Goal: Task Accomplishment & Management: Manage account settings

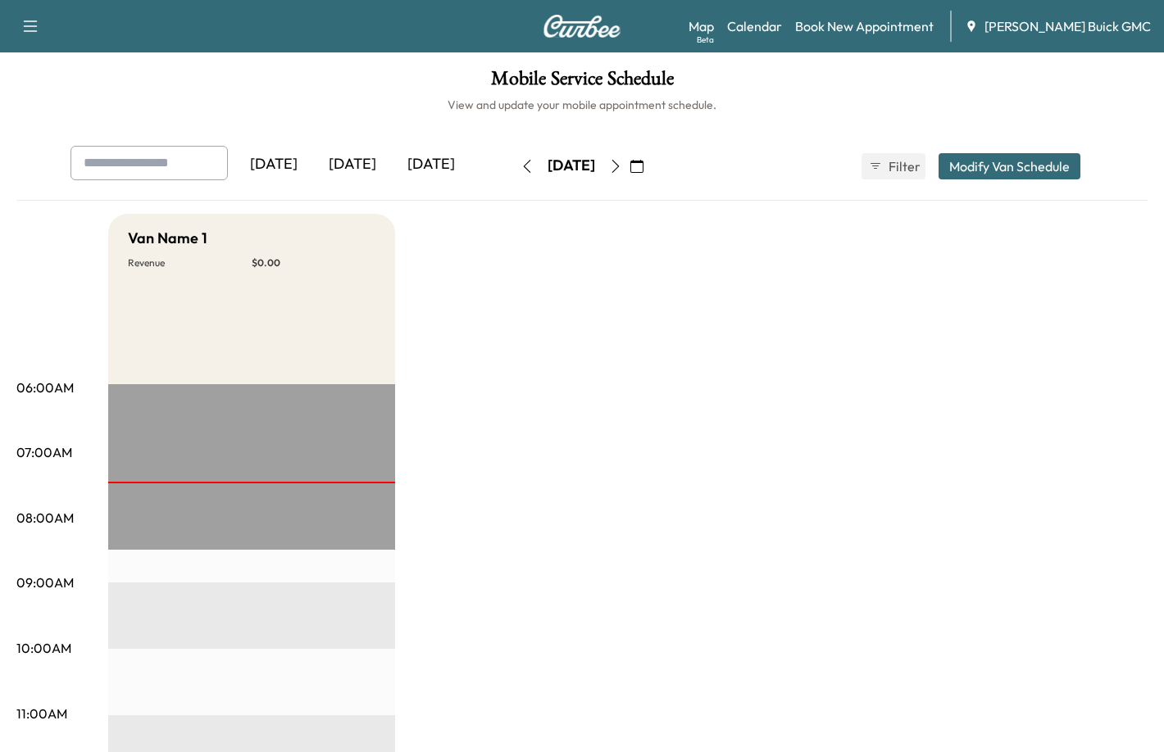
click at [337, 163] on div "[DATE]" at bounding box center [352, 165] width 79 height 38
click at [353, 166] on div "[DATE]" at bounding box center [352, 165] width 79 height 38
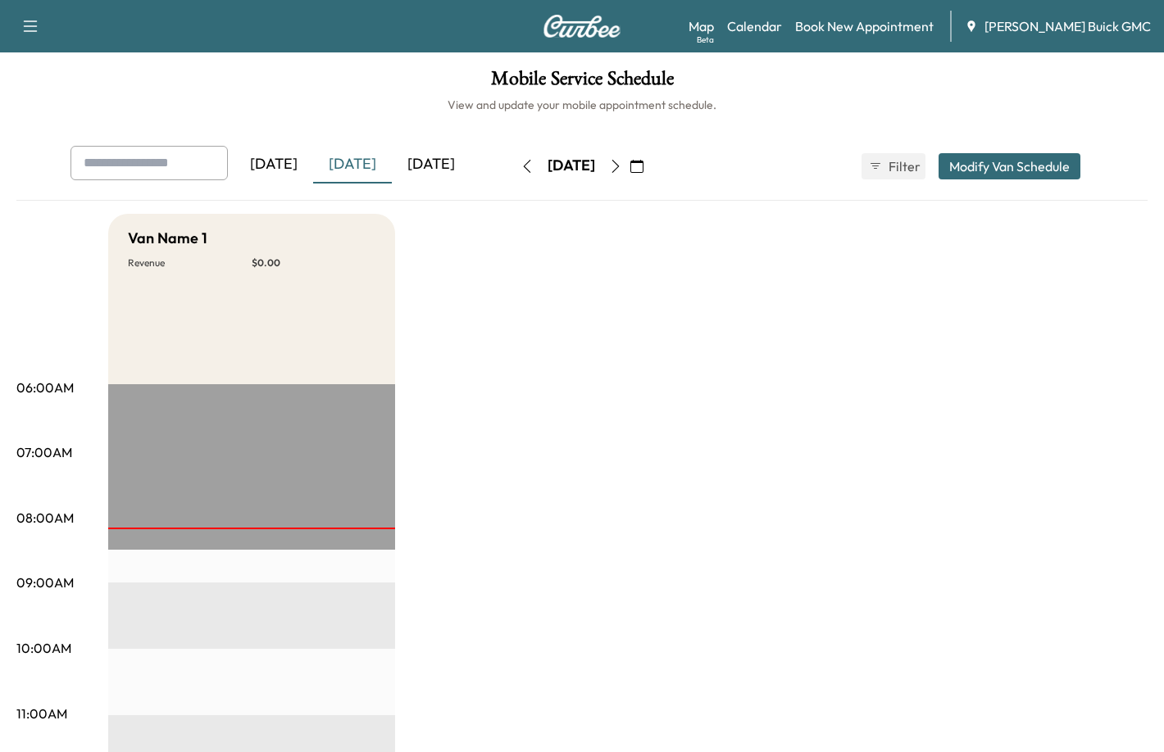
click at [294, 165] on div "[DATE]" at bounding box center [273, 165] width 79 height 38
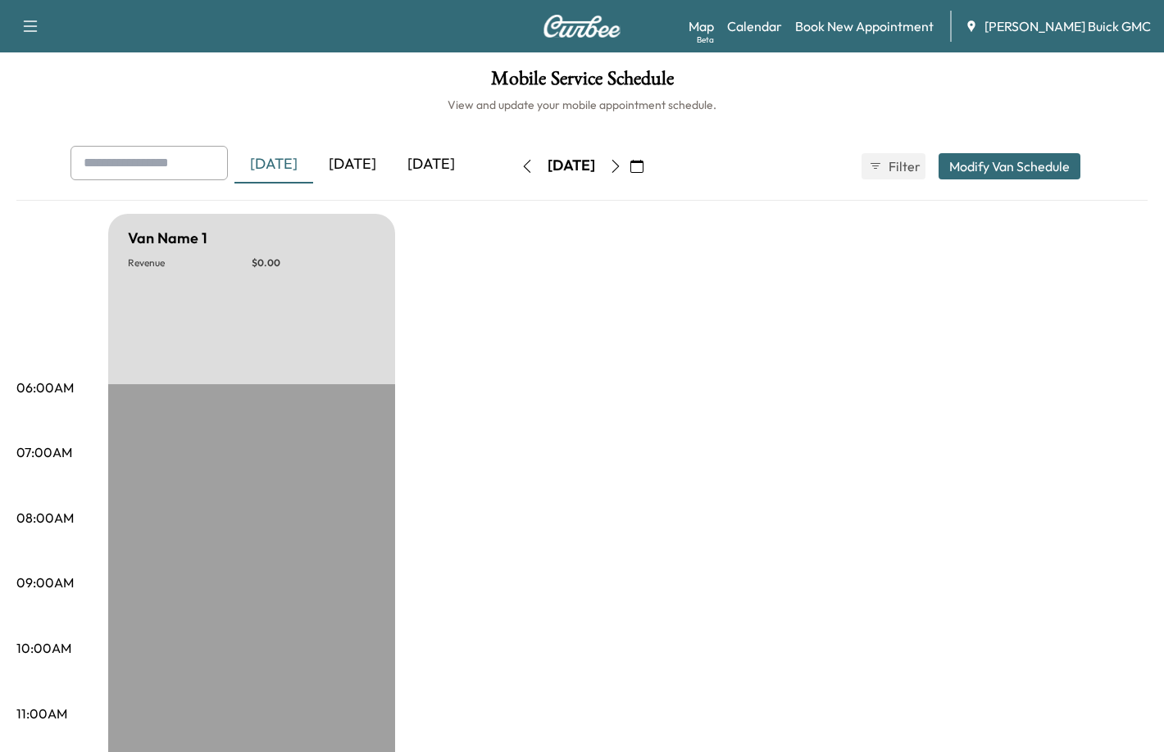
click at [520, 168] on icon "button" at bounding box center [526, 166] width 13 height 13
click at [513, 168] on button "button" at bounding box center [527, 166] width 28 height 26
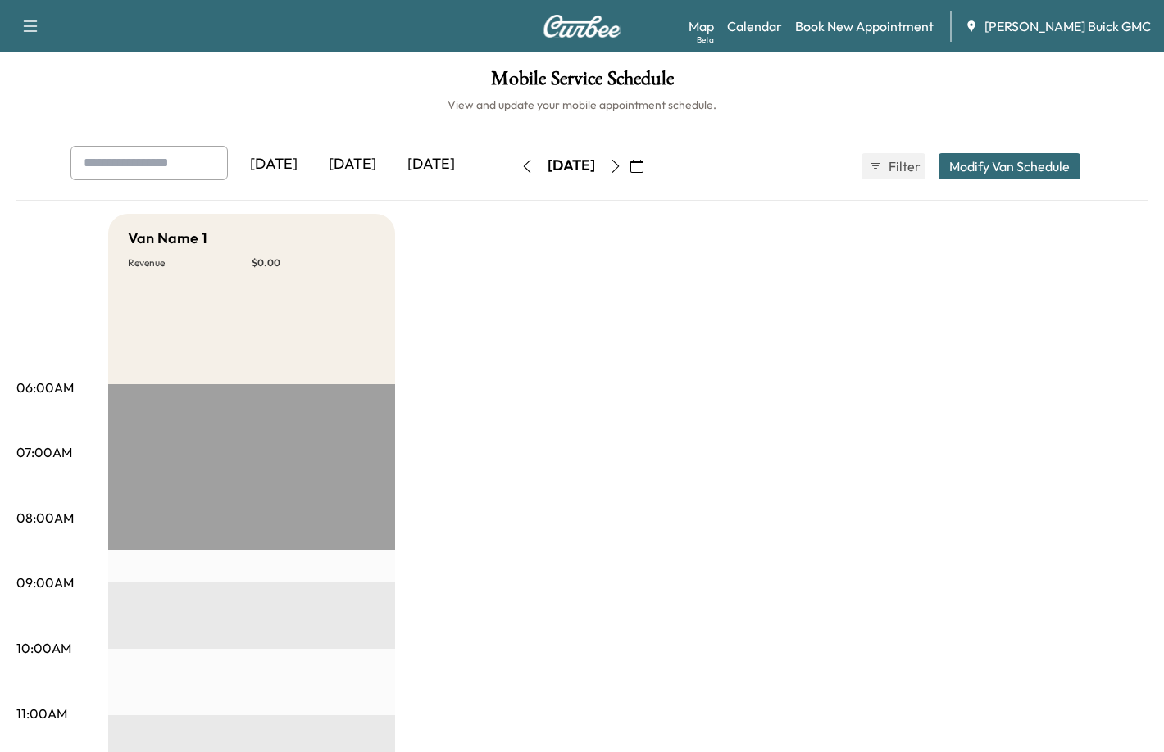
click at [524, 168] on icon "button" at bounding box center [527, 166] width 7 height 13
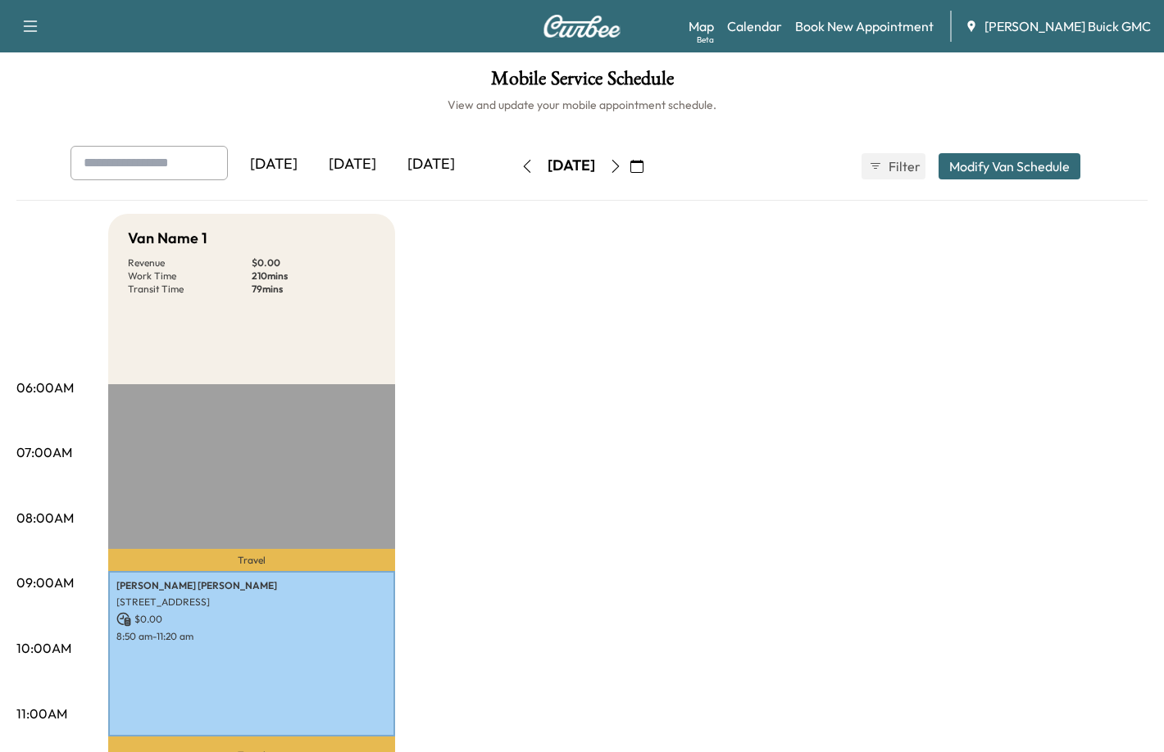
click at [520, 170] on icon "button" at bounding box center [526, 166] width 13 height 13
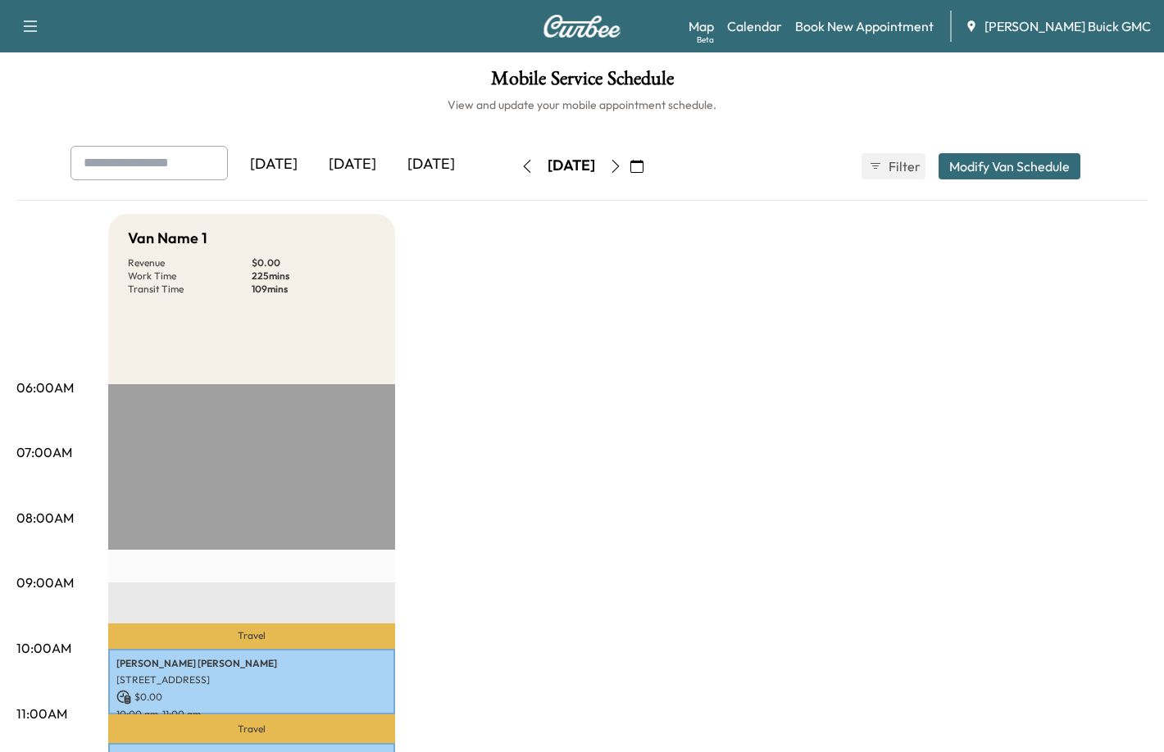
click at [513, 166] on button "button" at bounding box center [527, 166] width 28 height 26
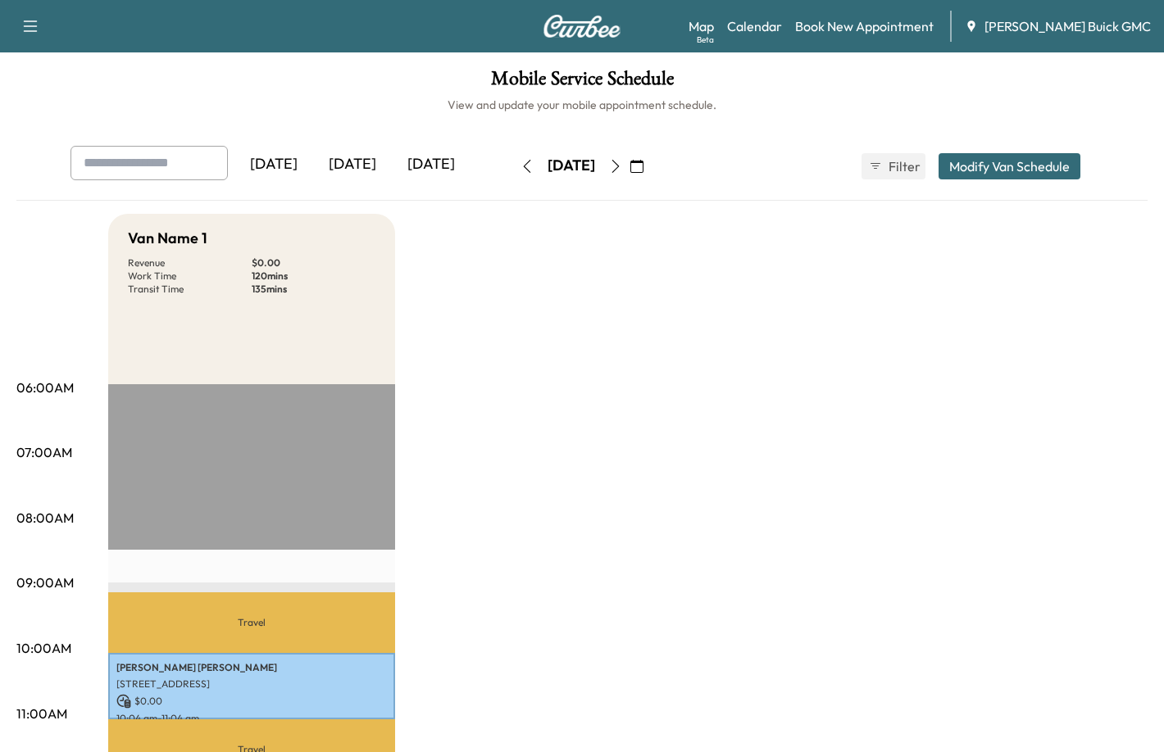
click at [520, 167] on icon "button" at bounding box center [526, 166] width 13 height 13
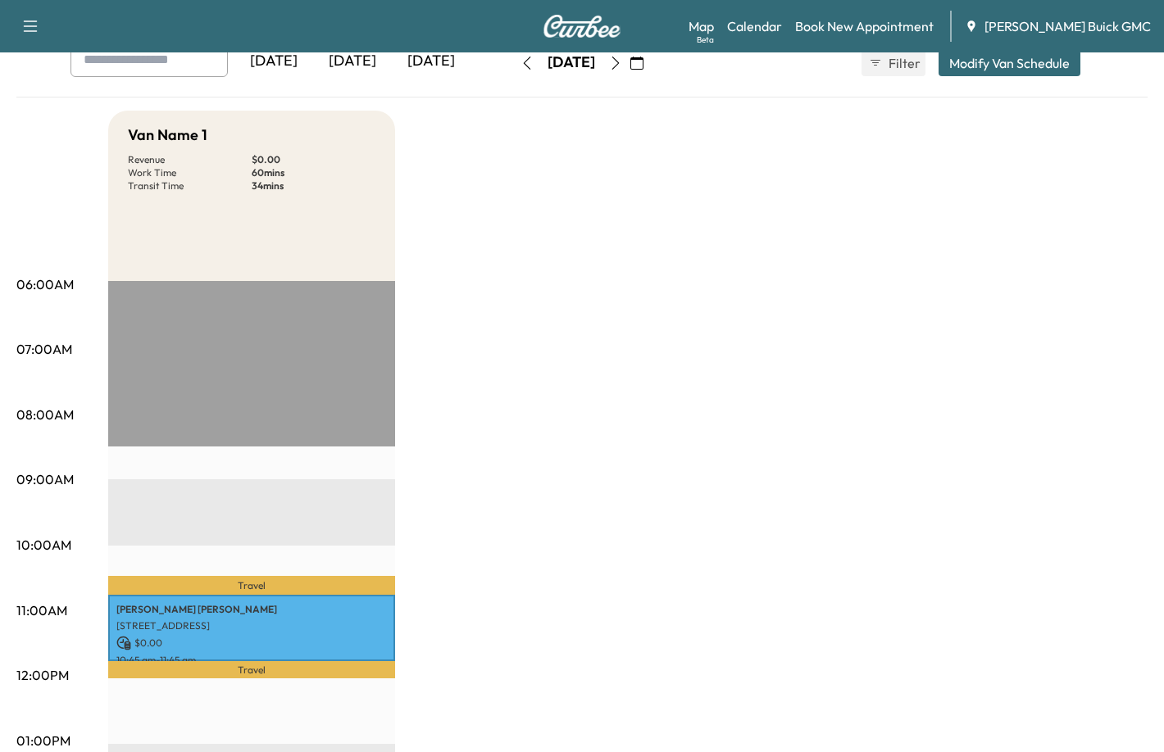
scroll to position [82, 0]
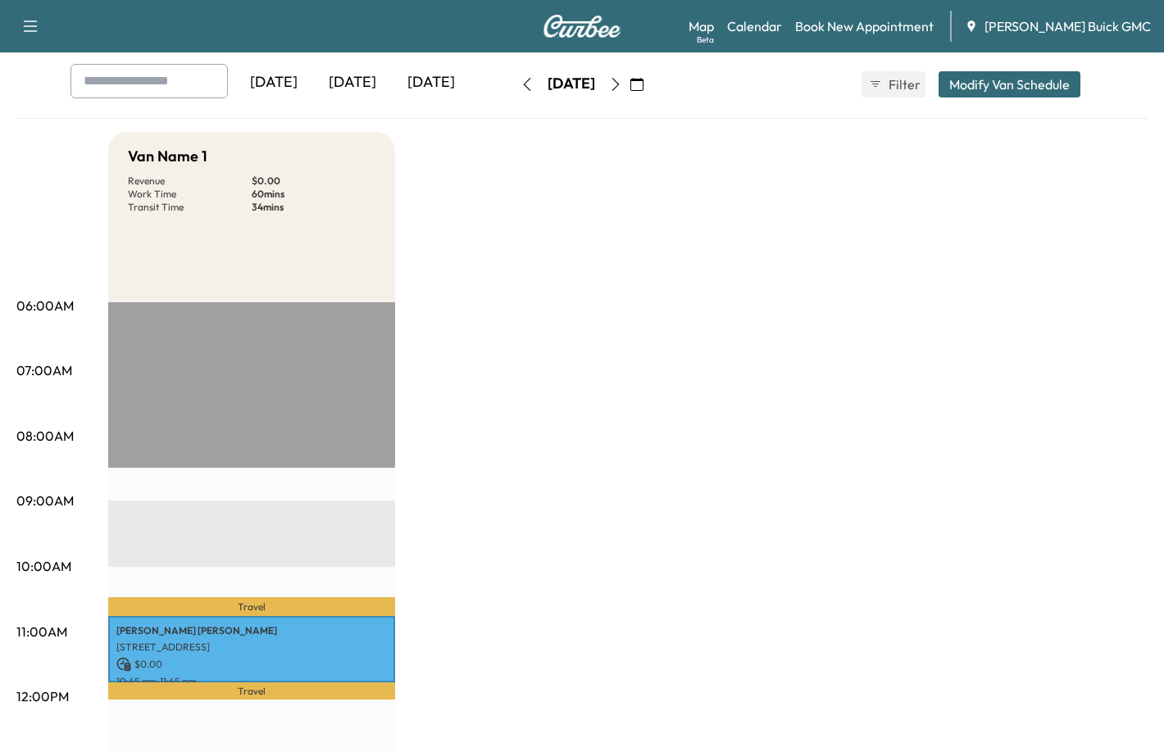
click at [520, 86] on icon "button" at bounding box center [526, 84] width 13 height 13
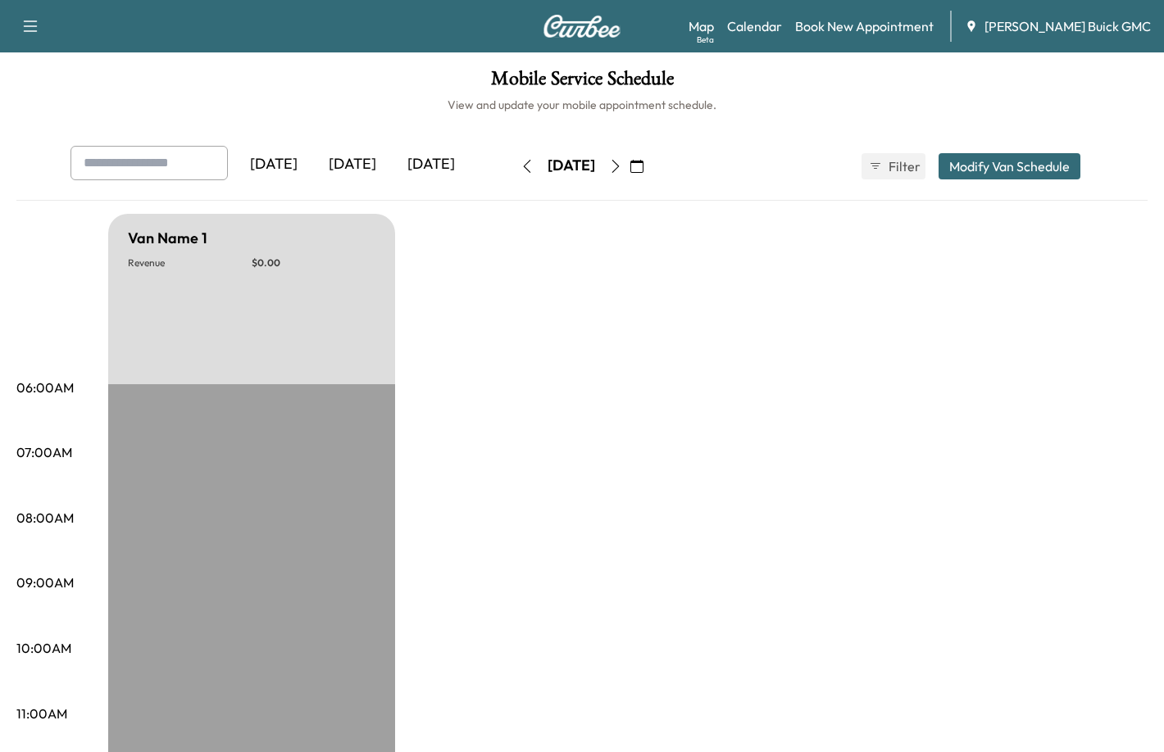
click at [643, 161] on icon "button" at bounding box center [636, 166] width 13 height 13
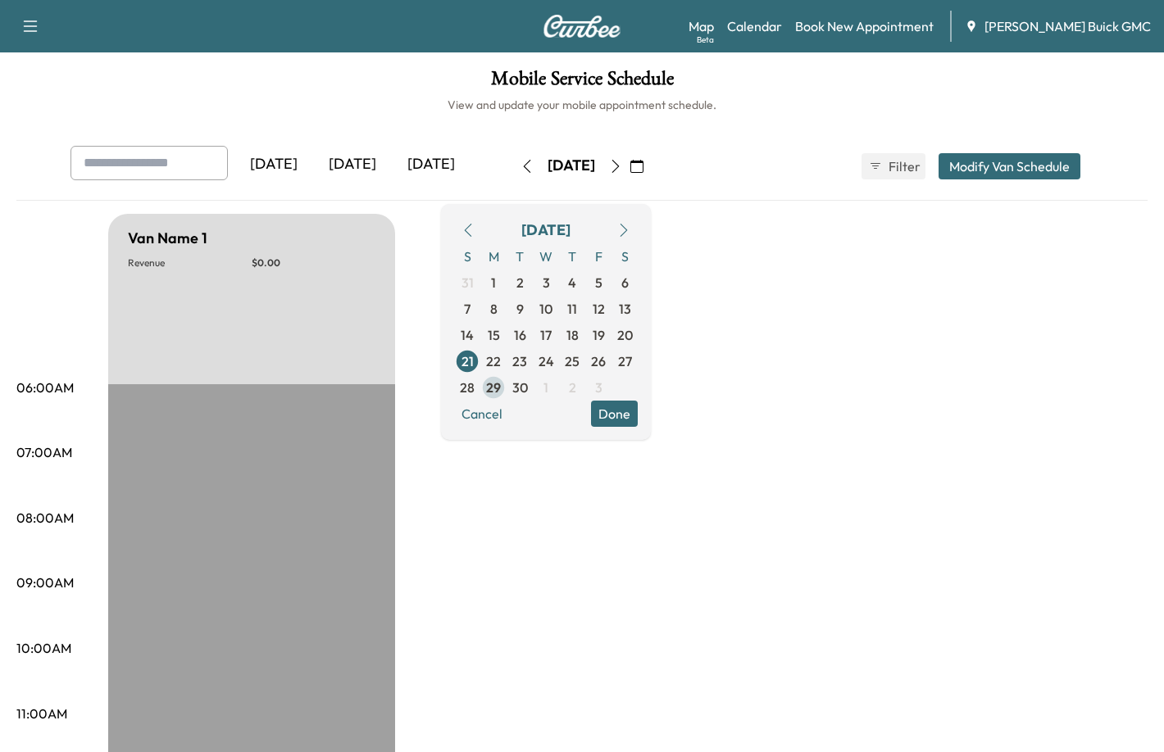
click at [501, 386] on span "29" at bounding box center [493, 388] width 15 height 20
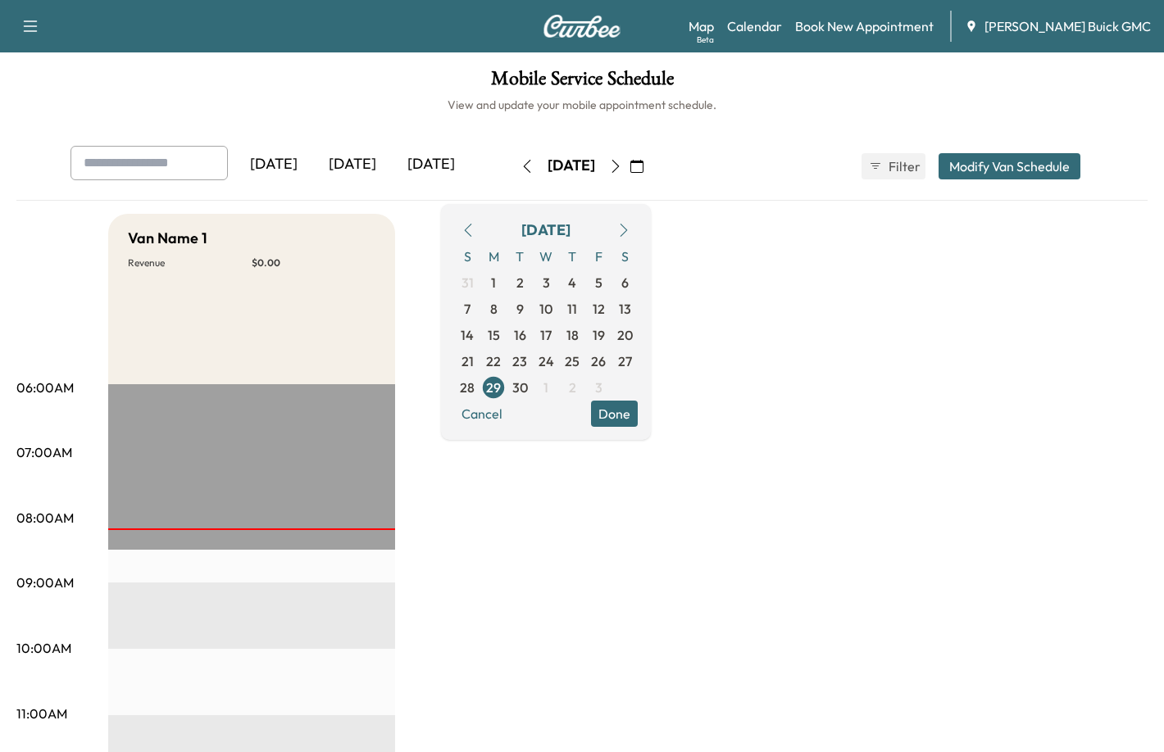
click at [638, 406] on button "Done" at bounding box center [614, 414] width 47 height 26
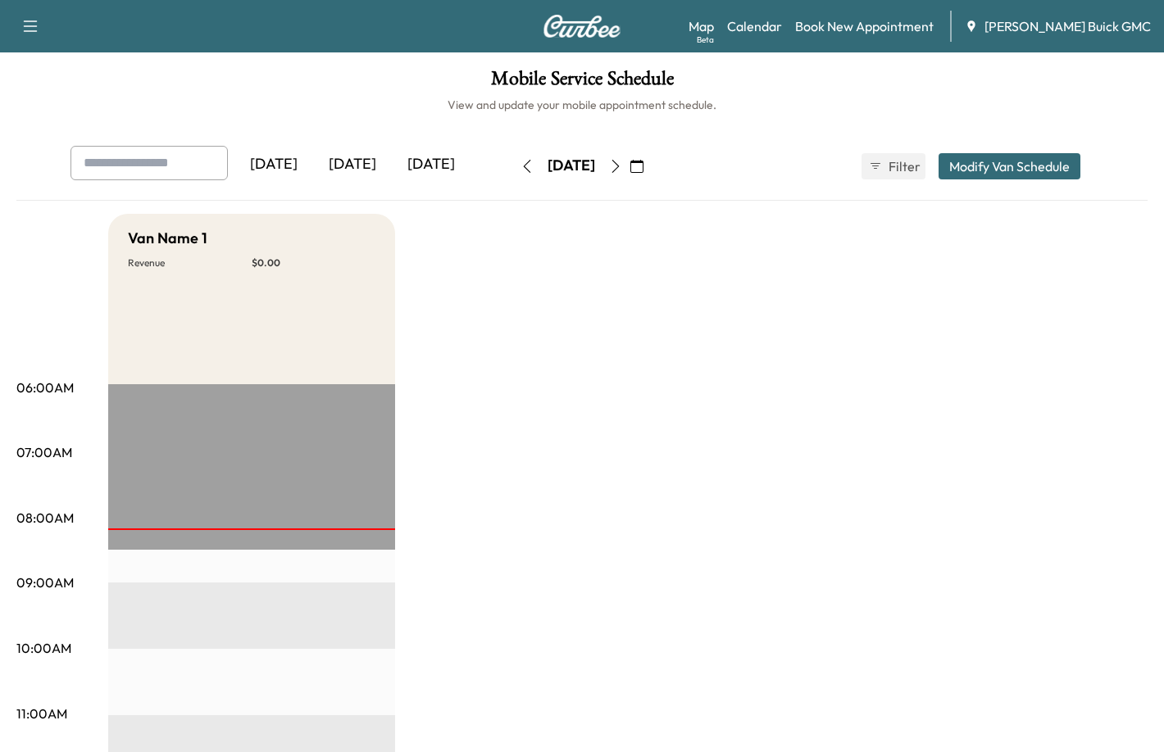
click at [415, 175] on div "[DATE]" at bounding box center [431, 165] width 79 height 38
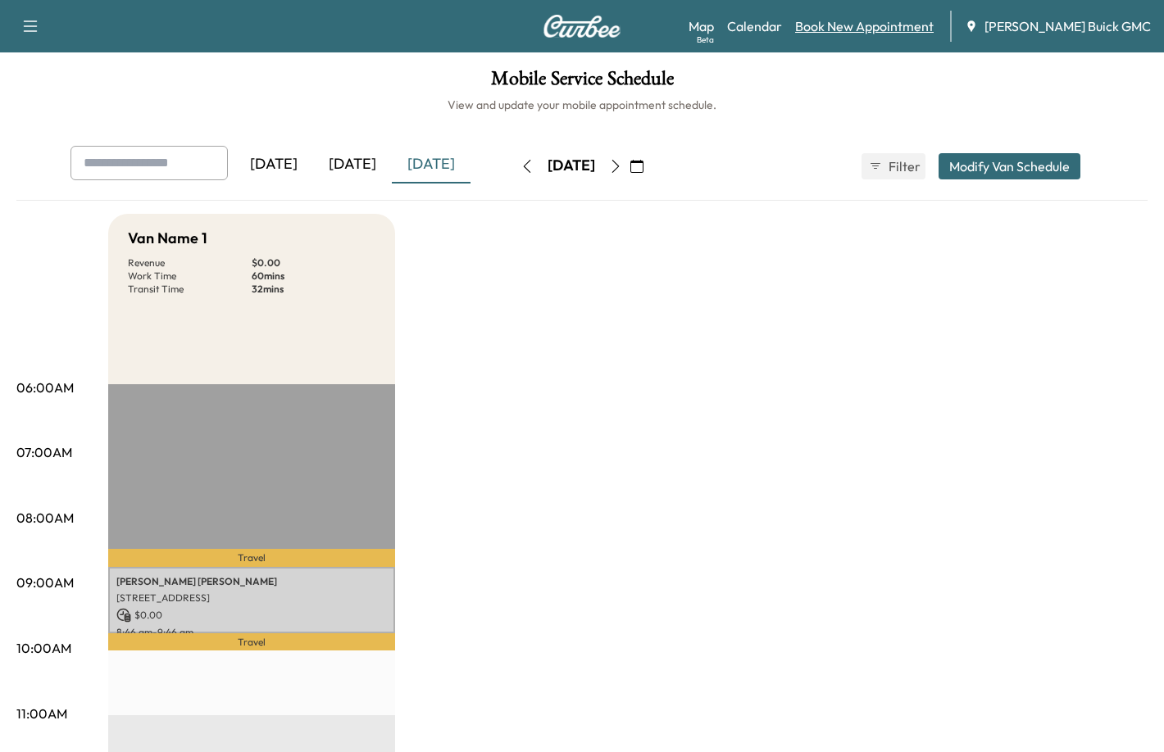
click at [892, 25] on link "Book New Appointment" at bounding box center [864, 26] width 139 height 20
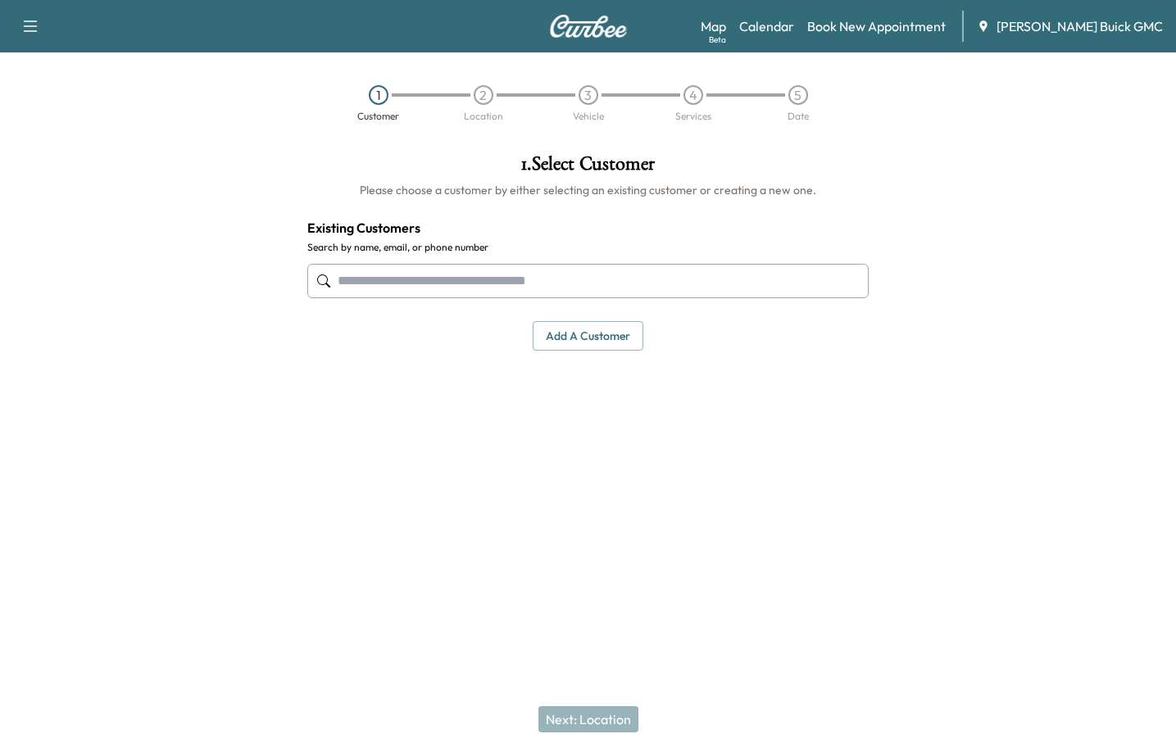
click at [470, 283] on input "text" at bounding box center [588, 281] width 562 height 34
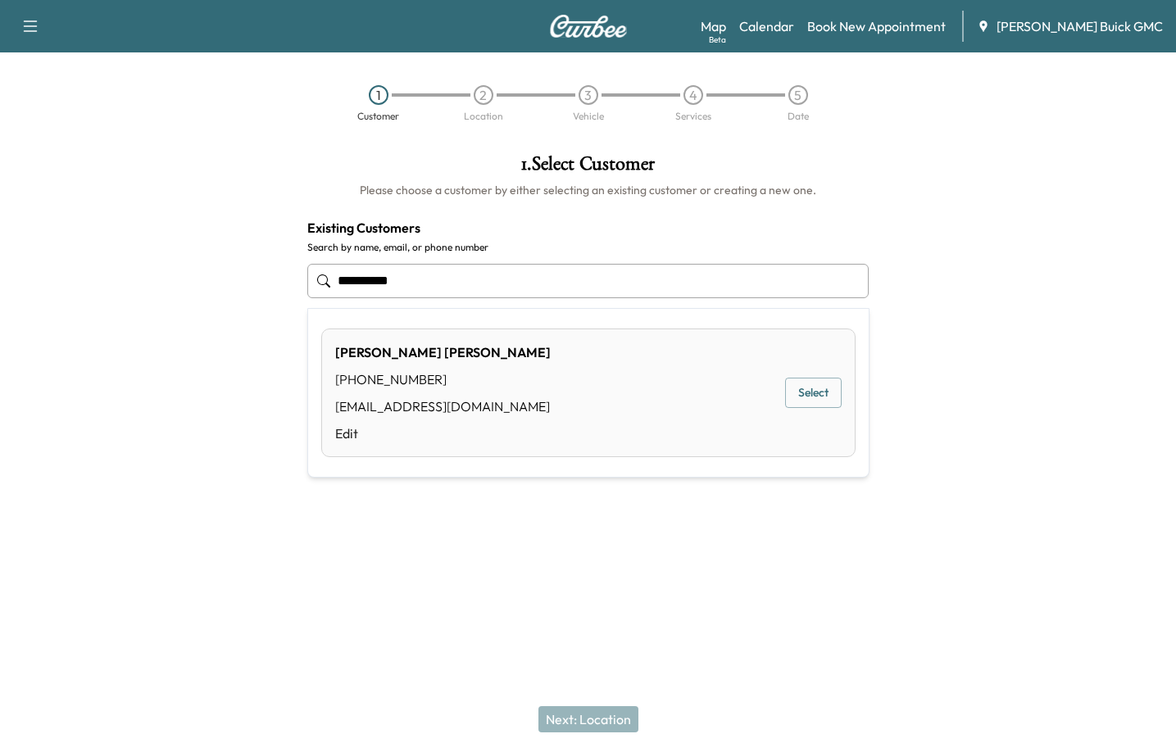
click at [800, 393] on button "Select" at bounding box center [813, 393] width 57 height 30
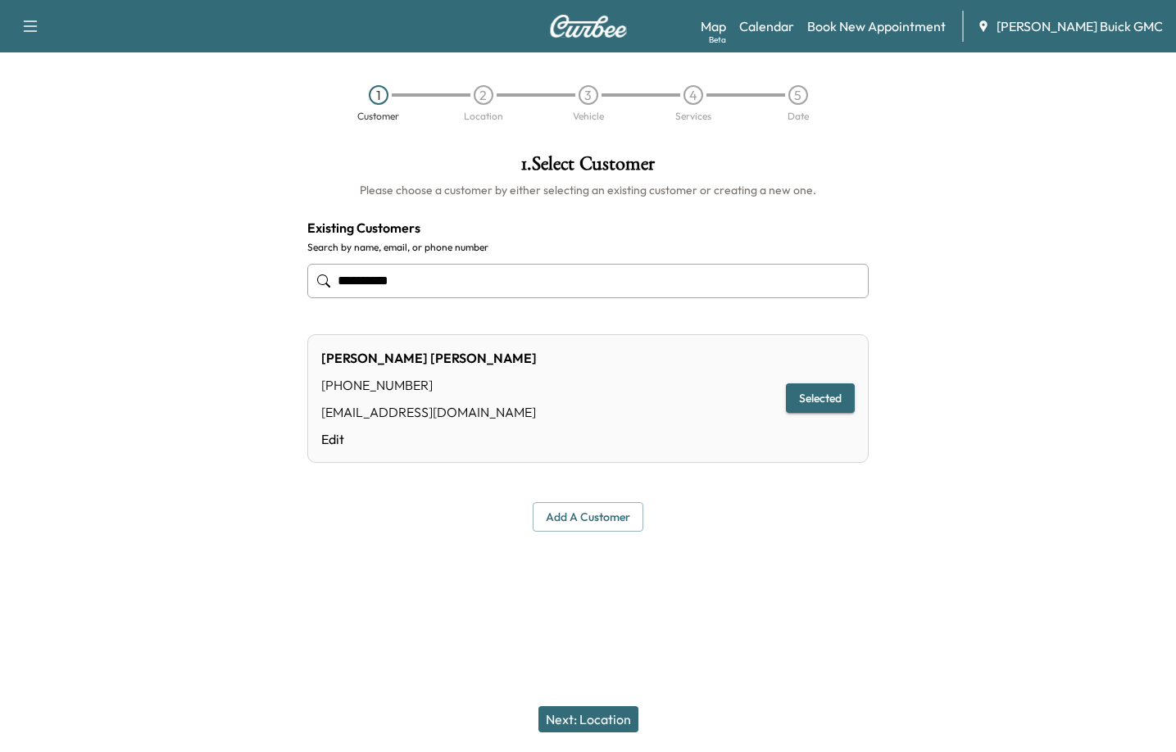
type input "**********"
click at [605, 722] on button "Next: Location" at bounding box center [588, 719] width 100 height 26
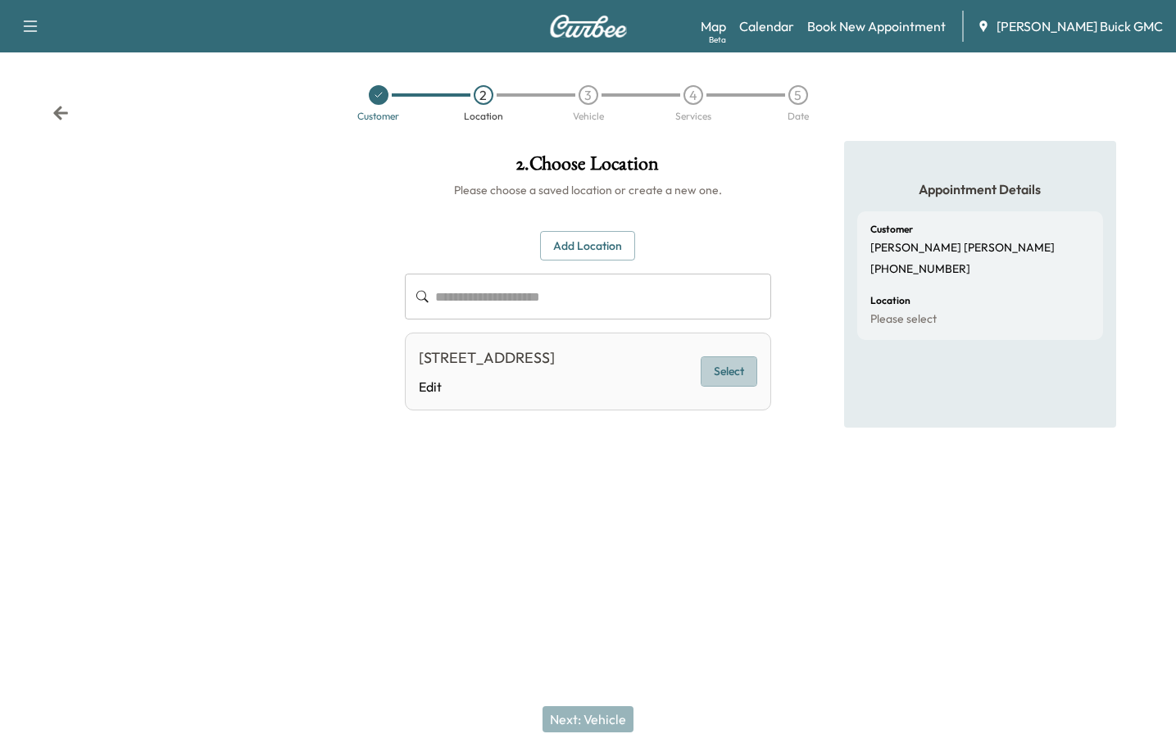
click at [720, 378] on button "Select" at bounding box center [729, 372] width 57 height 30
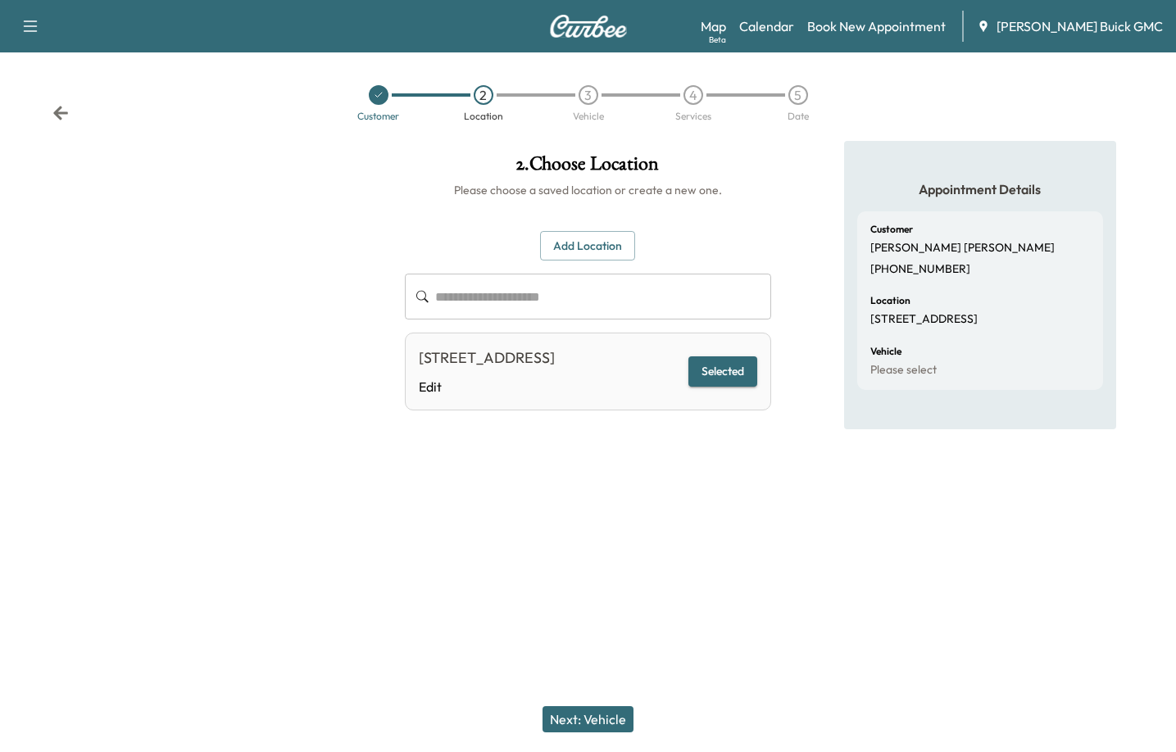
click at [564, 711] on button "Next: Vehicle" at bounding box center [588, 719] width 91 height 26
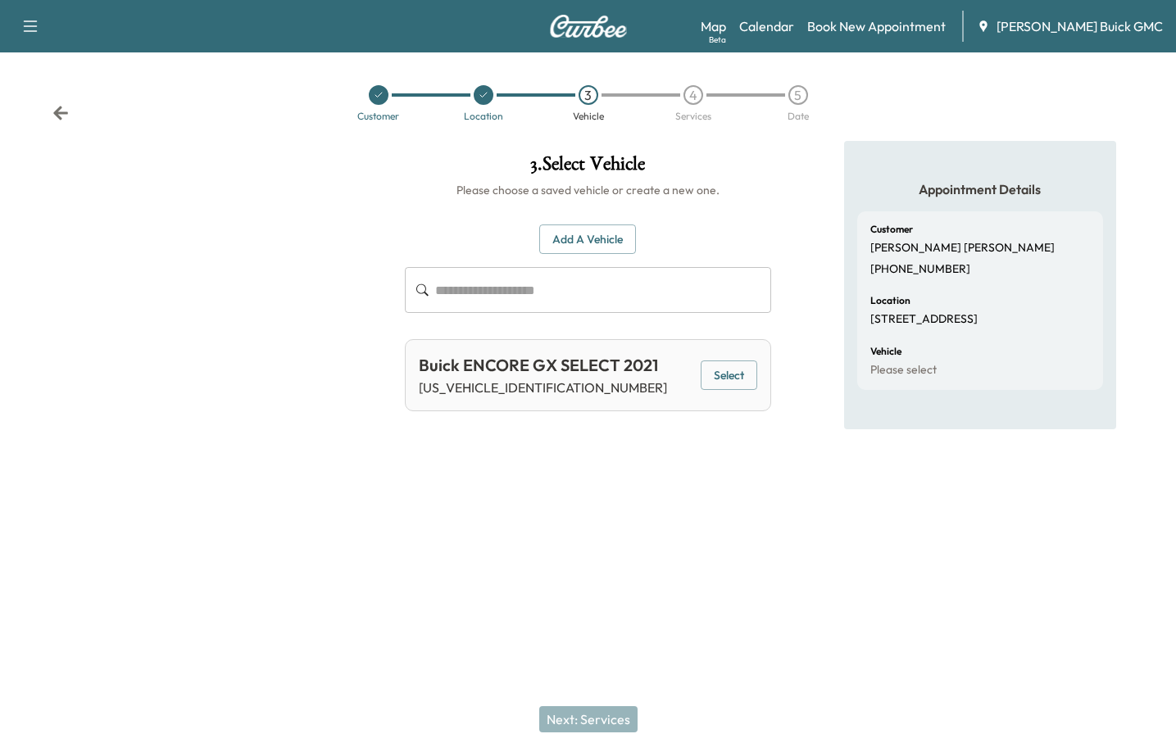
click at [740, 376] on button "Select" at bounding box center [729, 376] width 57 height 30
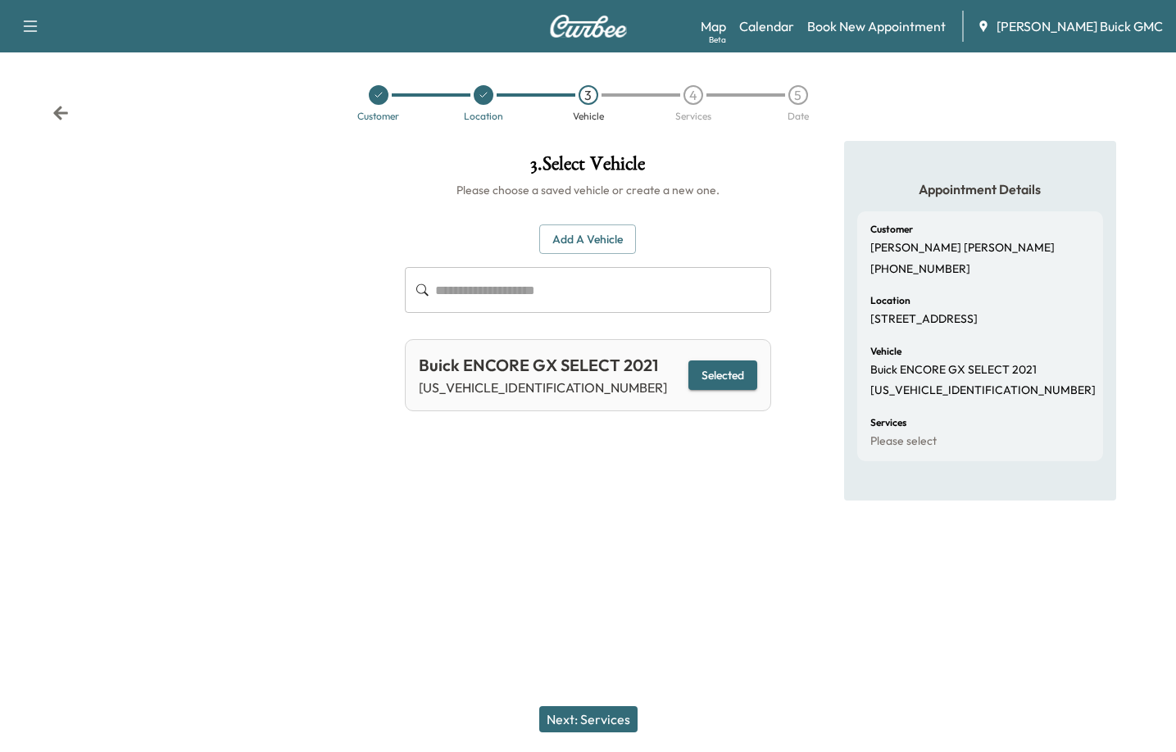
click at [602, 715] on button "Next: Services" at bounding box center [588, 719] width 98 height 26
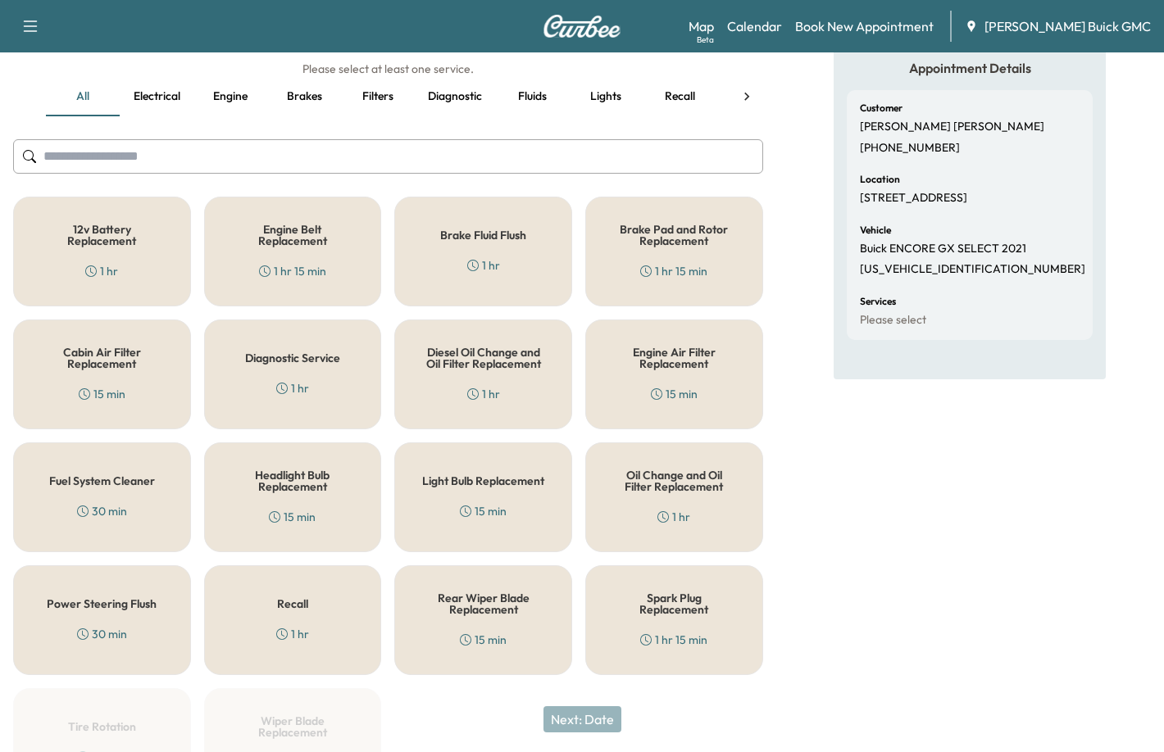
scroll to position [164, 0]
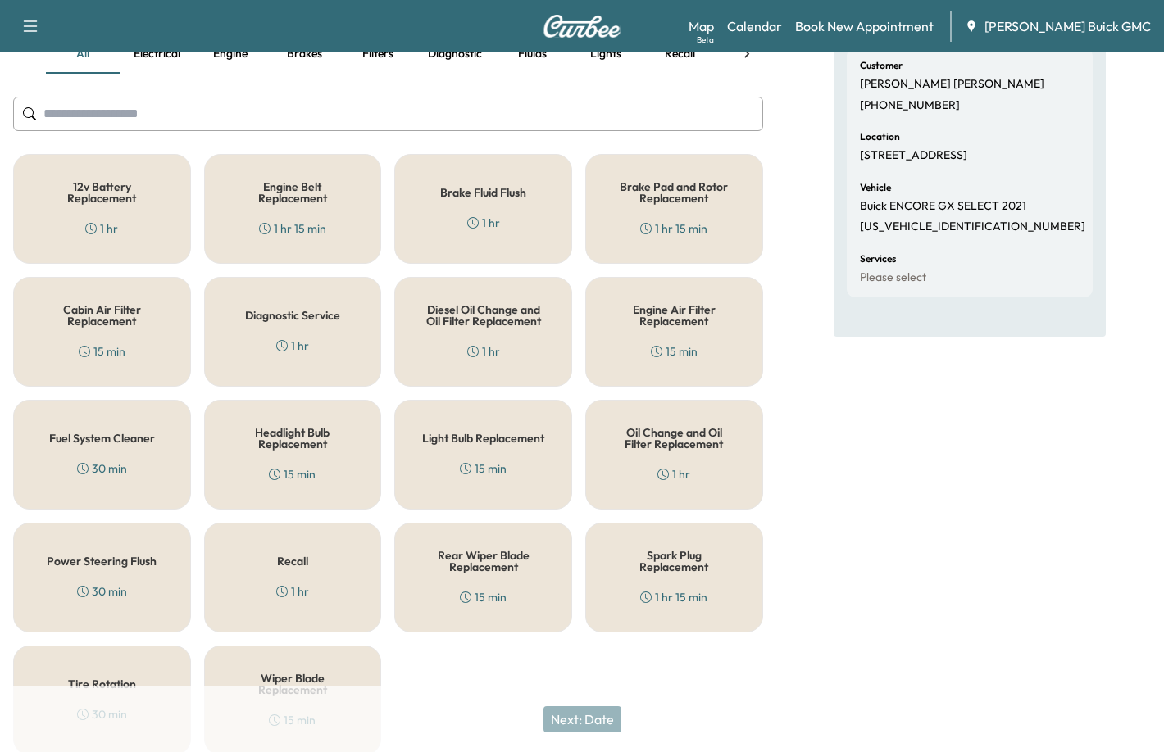
click at [319, 336] on div "Diagnostic Service 1 hr" at bounding box center [293, 332] width 178 height 110
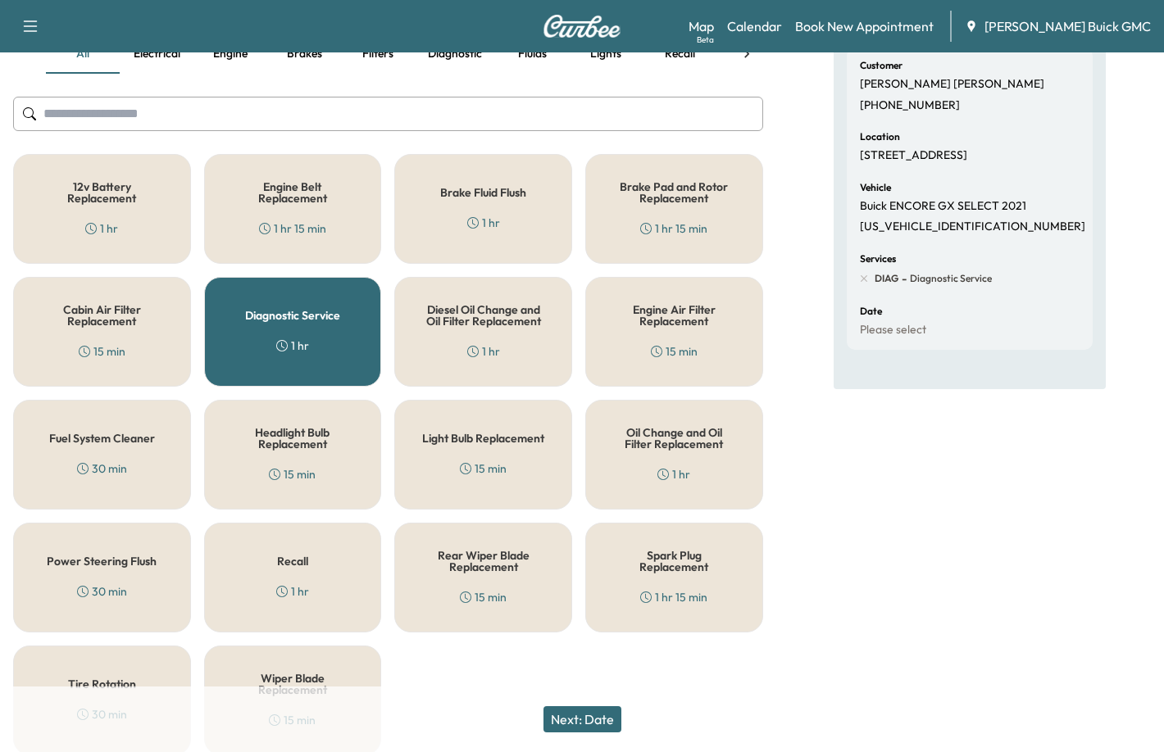
click at [591, 729] on button "Next: Date" at bounding box center [582, 719] width 78 height 26
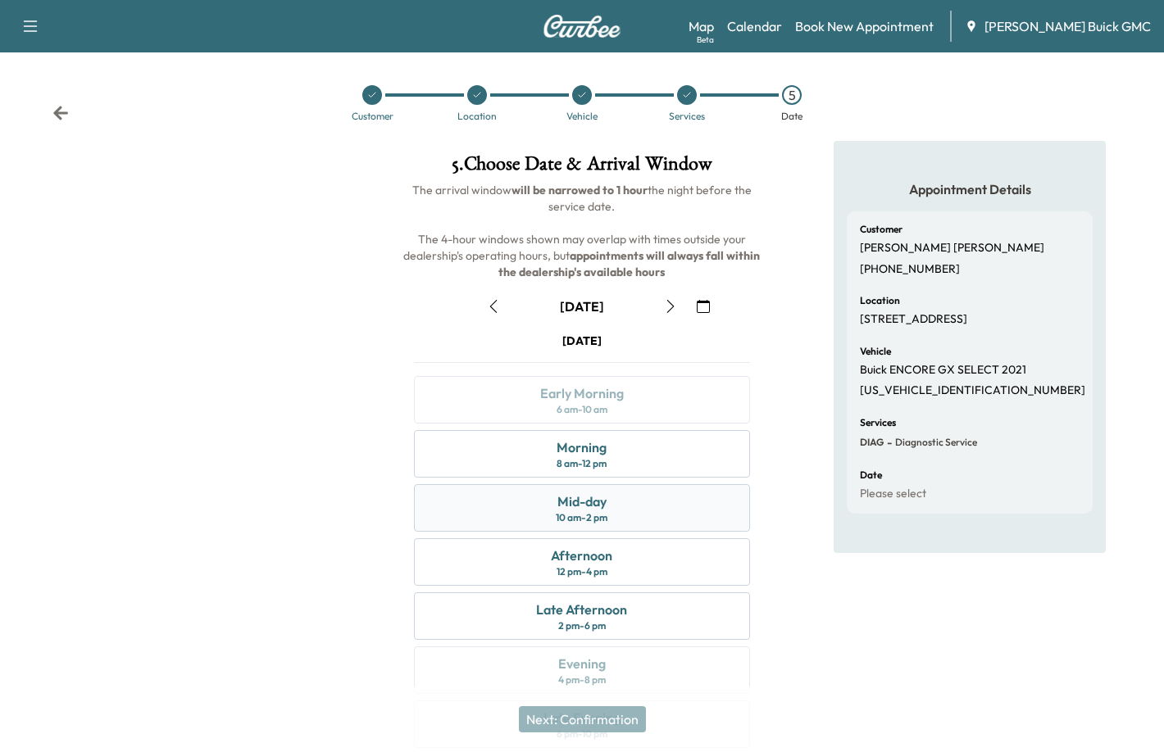
click at [612, 507] on div "Mid-day 10 am - 2 pm" at bounding box center [581, 508] width 335 height 48
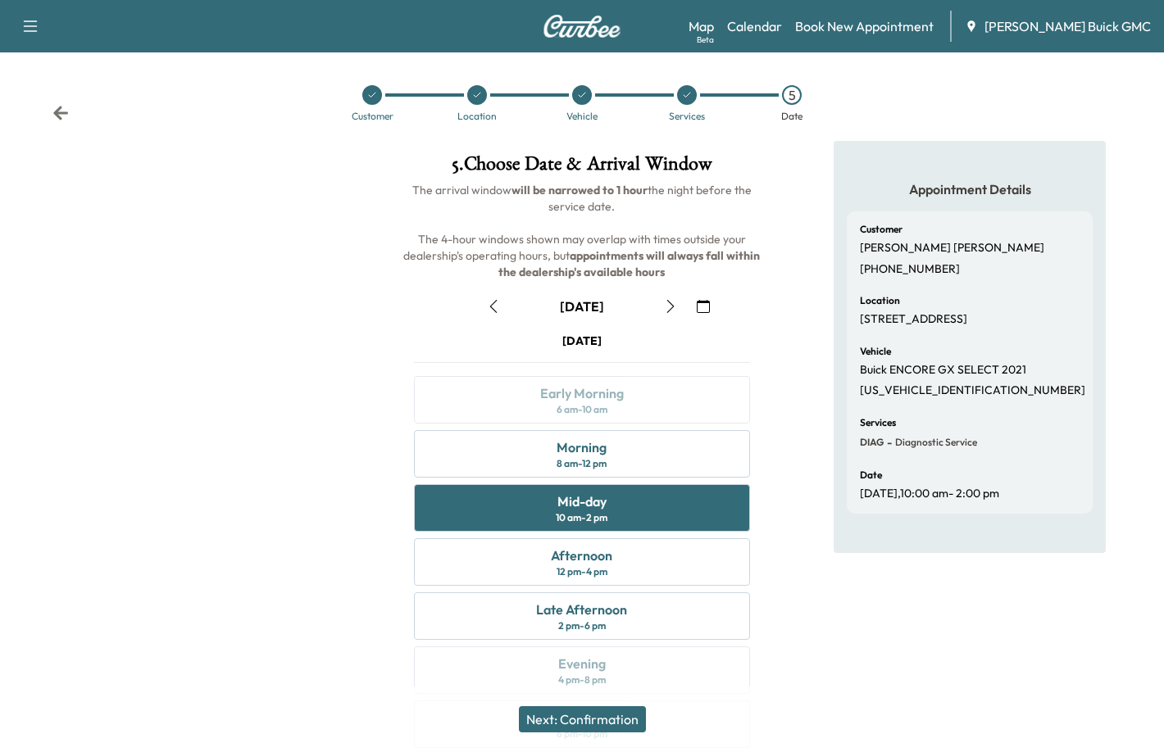
click at [588, 721] on button "Next: Confirmation" at bounding box center [582, 719] width 127 height 26
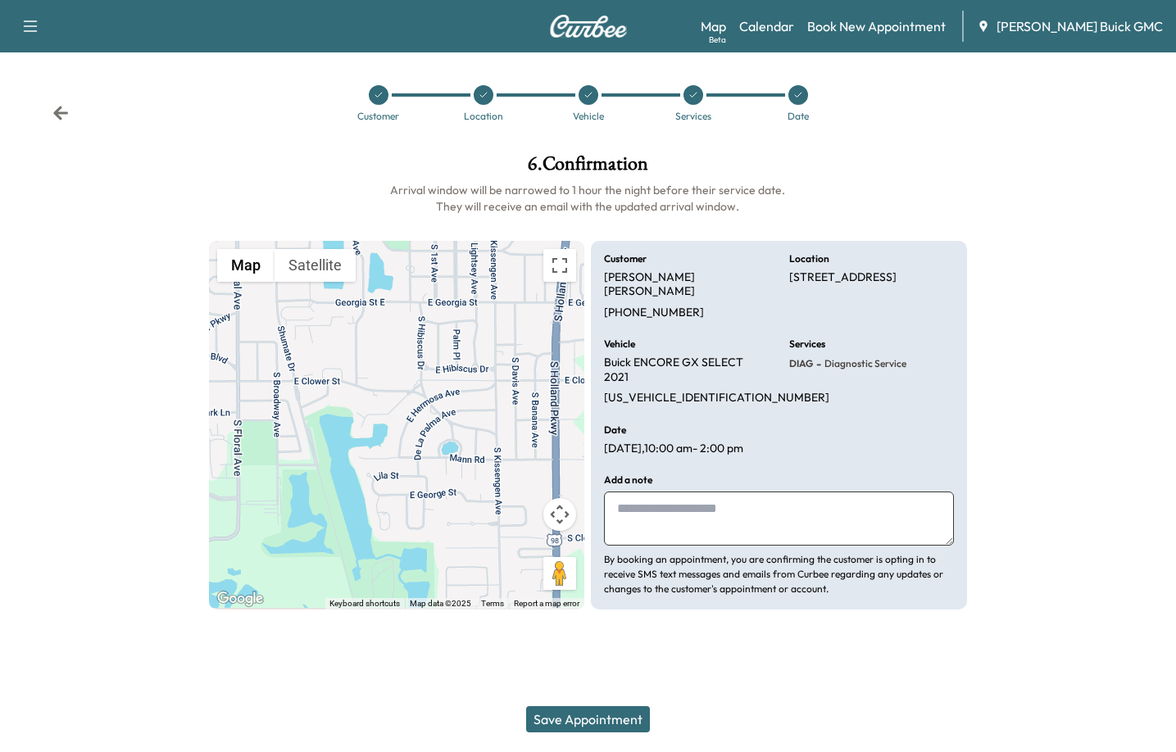
click at [701, 494] on textarea at bounding box center [778, 519] width 349 height 54
click at [657, 504] on textarea at bounding box center [778, 519] width 349 height 54
drag, startPoint x: 785, startPoint y: 419, endPoint x: 602, endPoint y: 419, distance: 183.6
click at [602, 419] on div "Customer [PERSON_NAME] [PHONE_NUMBER] Location [STREET_ADDRESS] Vehicle Buick E…" at bounding box center [778, 426] width 375 height 370
copy p "[DATE] 10:00 am - 2:00 pm"
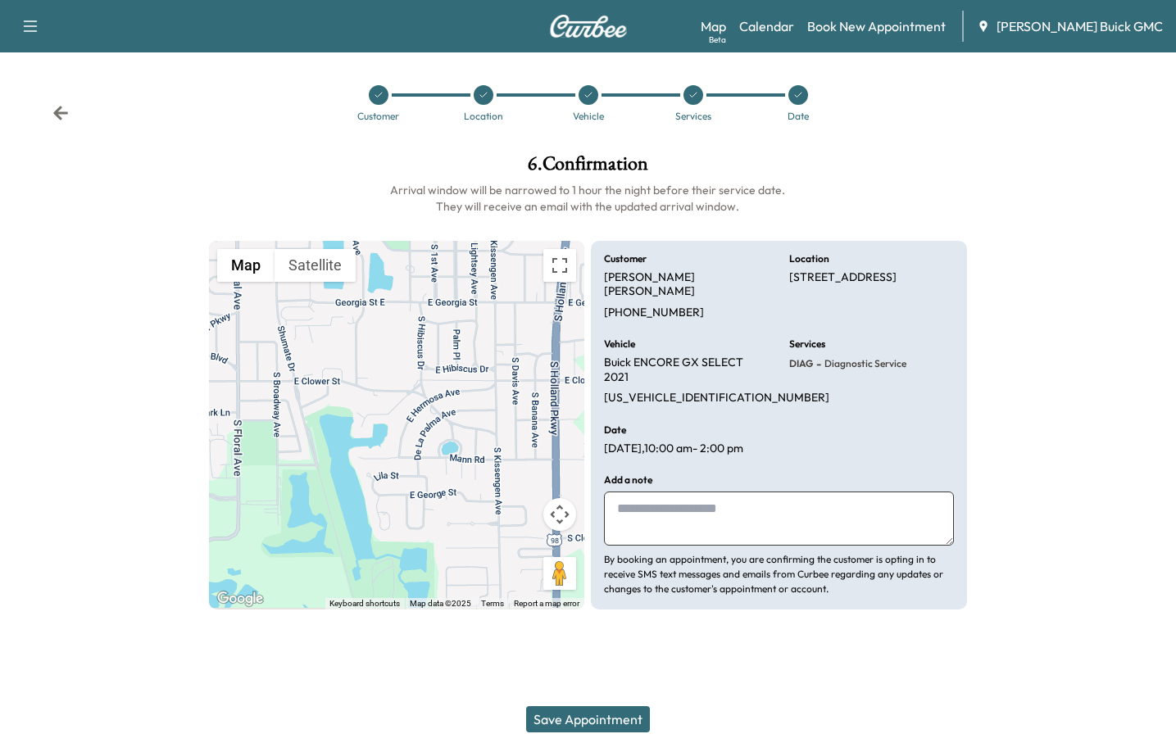
click at [644, 492] on textarea at bounding box center [778, 519] width 349 height 54
paste textarea "**********"
click at [616, 492] on textarea "**********" at bounding box center [778, 519] width 349 height 54
drag, startPoint x: 810, startPoint y: 488, endPoint x: 741, endPoint y: 479, distance: 69.4
click at [741, 492] on textarea "**********" at bounding box center [778, 519] width 349 height 54
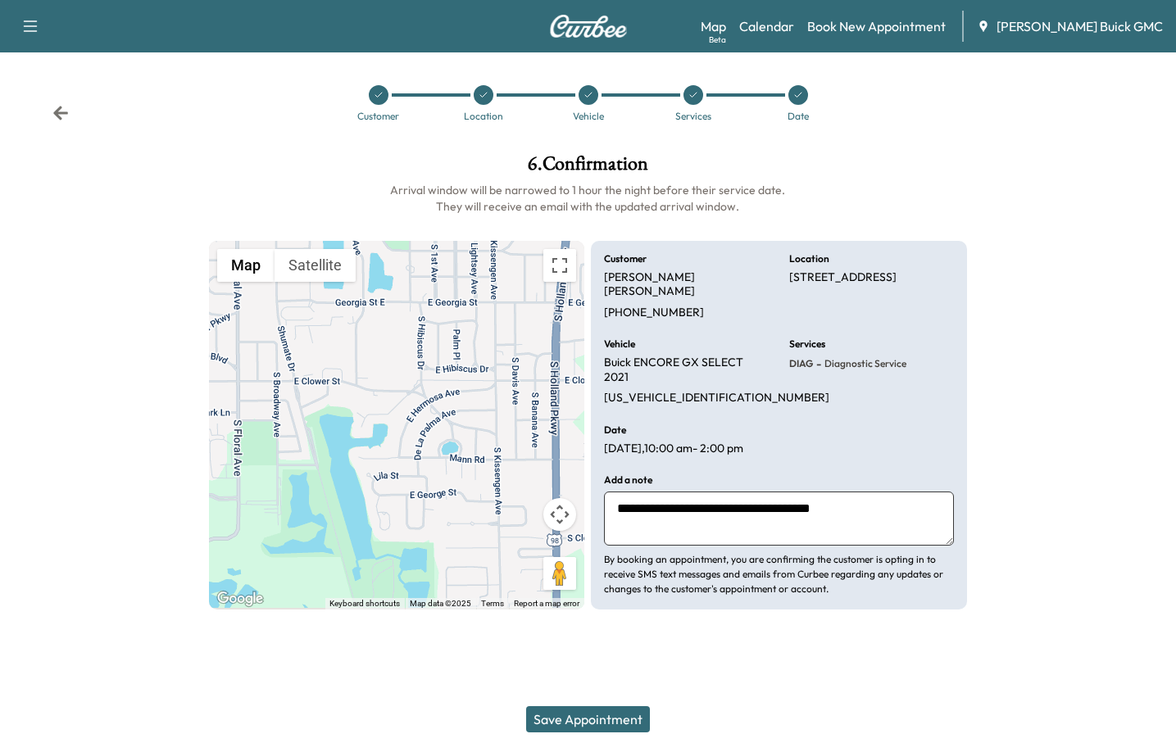
click at [881, 492] on textarea "**********" at bounding box center [778, 519] width 349 height 54
type textarea "**********"
click at [561, 721] on button "Save Appointment" at bounding box center [588, 719] width 124 height 26
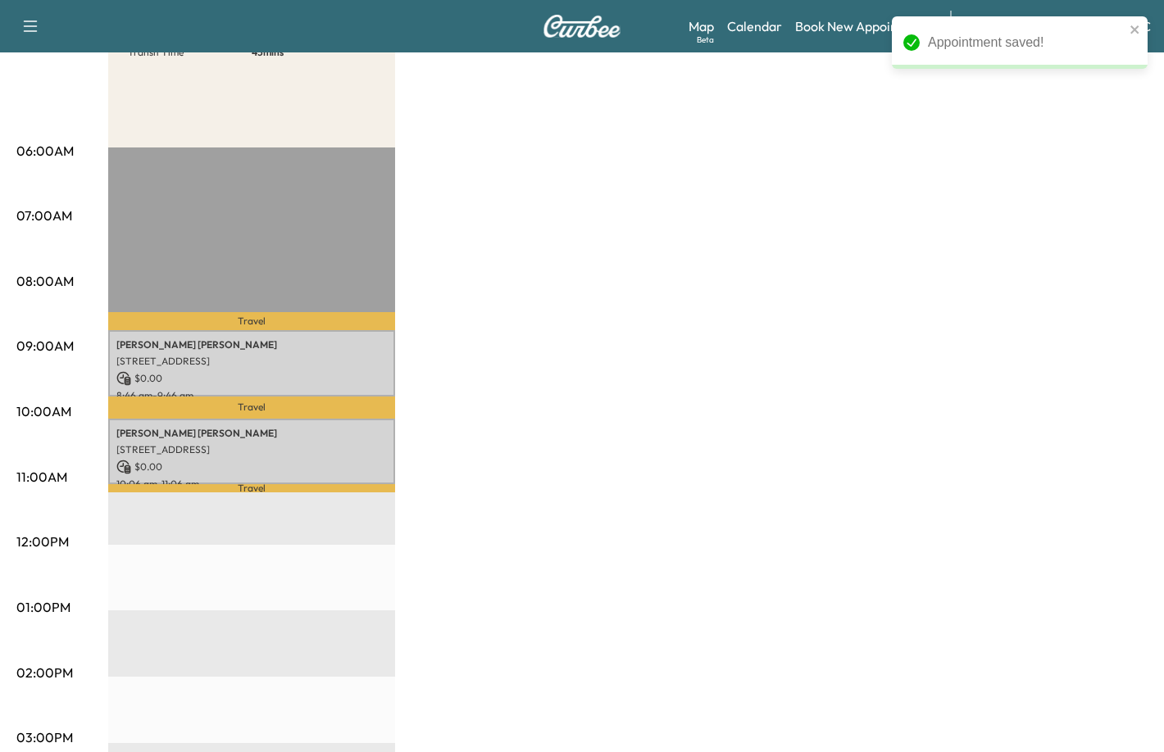
scroll to position [246, 0]
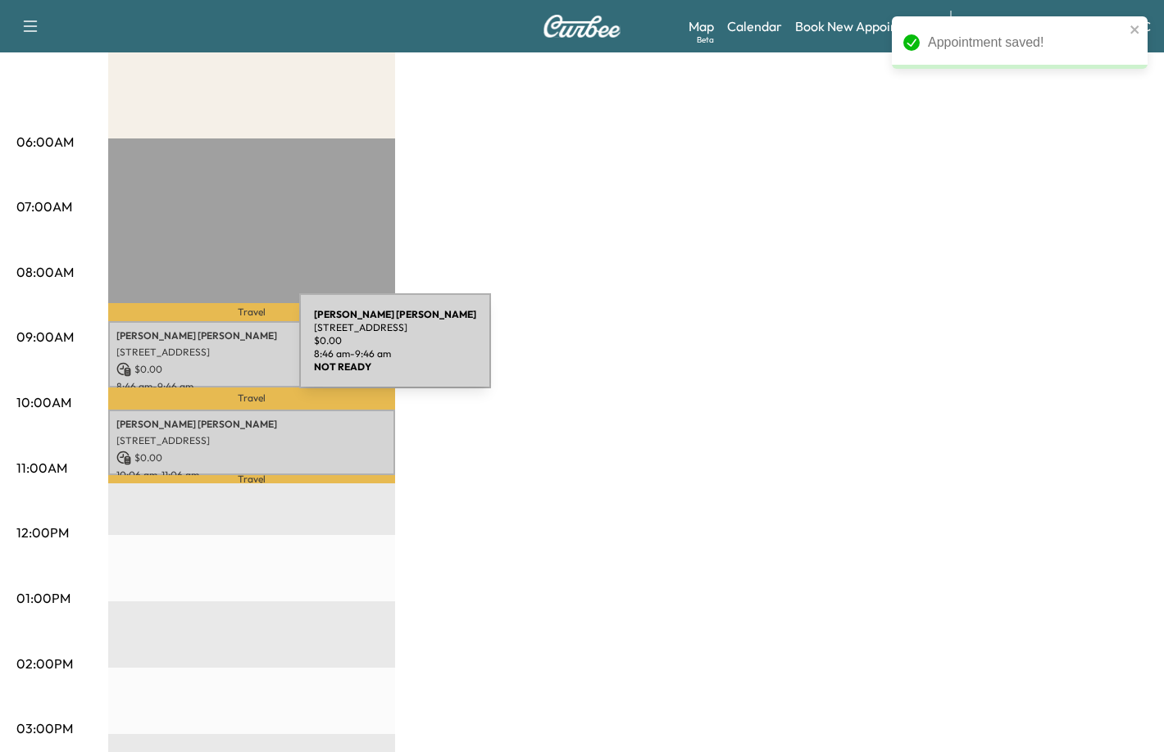
click at [176, 351] on p "[STREET_ADDRESS]" at bounding box center [251, 352] width 270 height 13
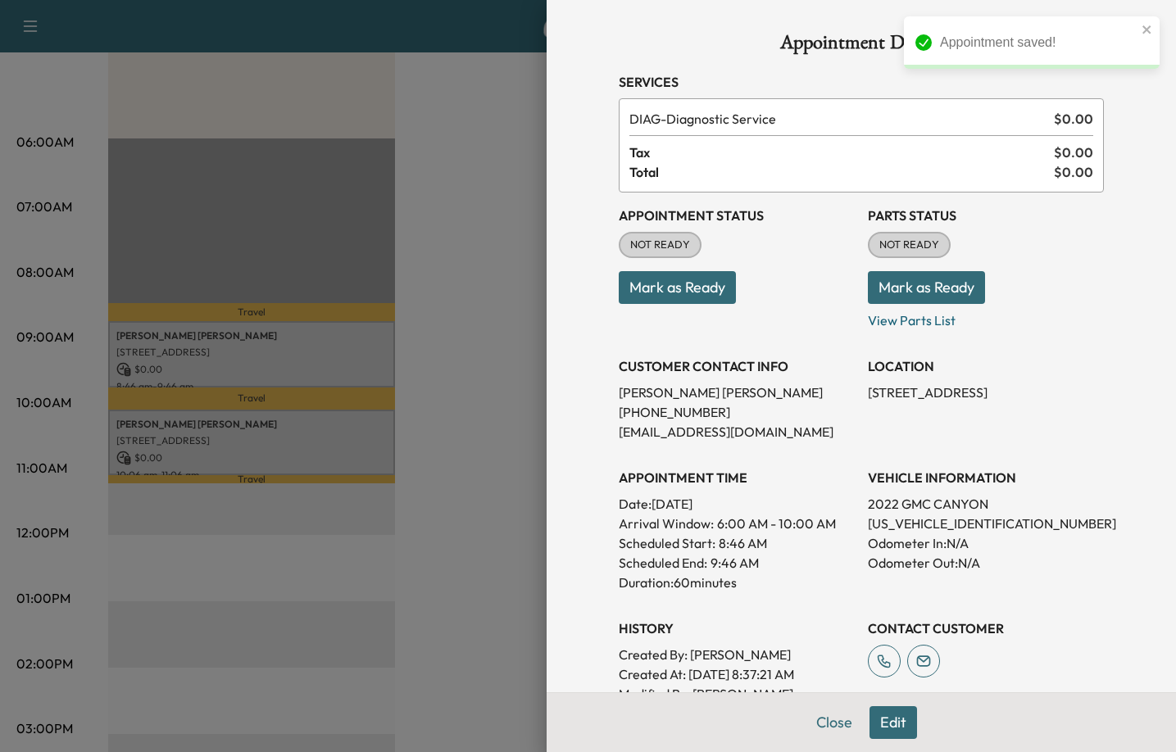
click at [708, 272] on button "Mark as Ready" at bounding box center [677, 287] width 117 height 33
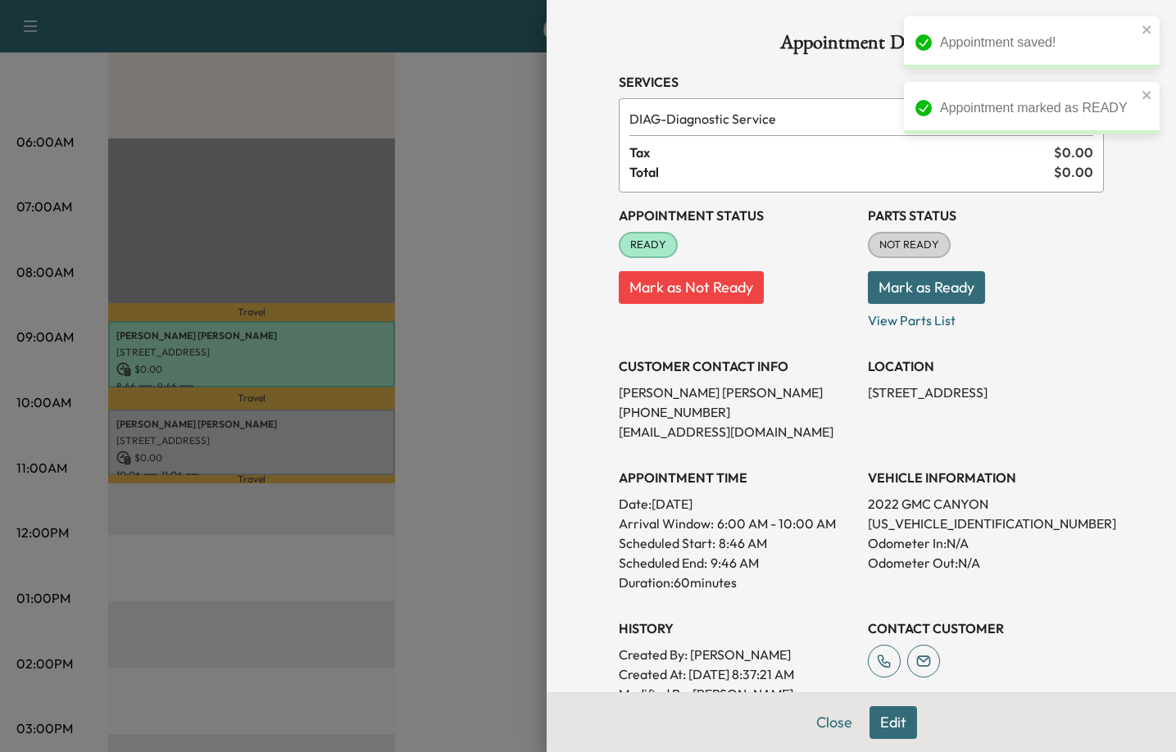
click at [938, 288] on button "Mark as Ready" at bounding box center [926, 287] width 117 height 33
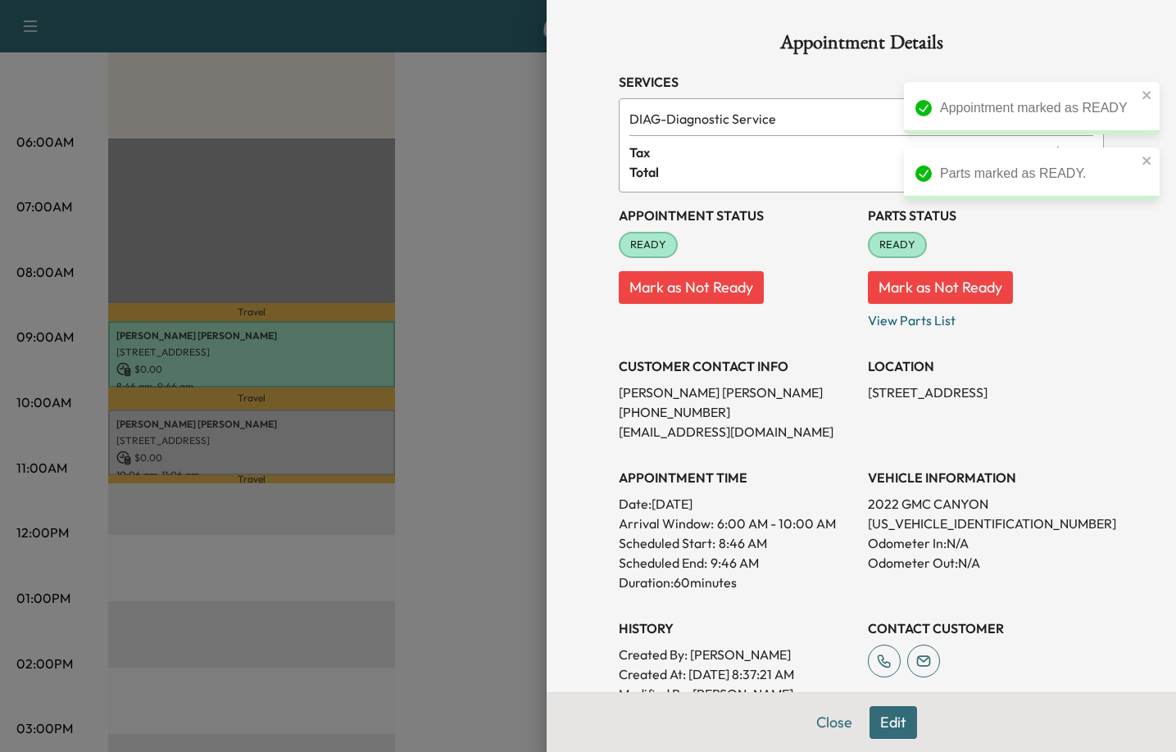
click at [238, 443] on div at bounding box center [588, 376] width 1176 height 752
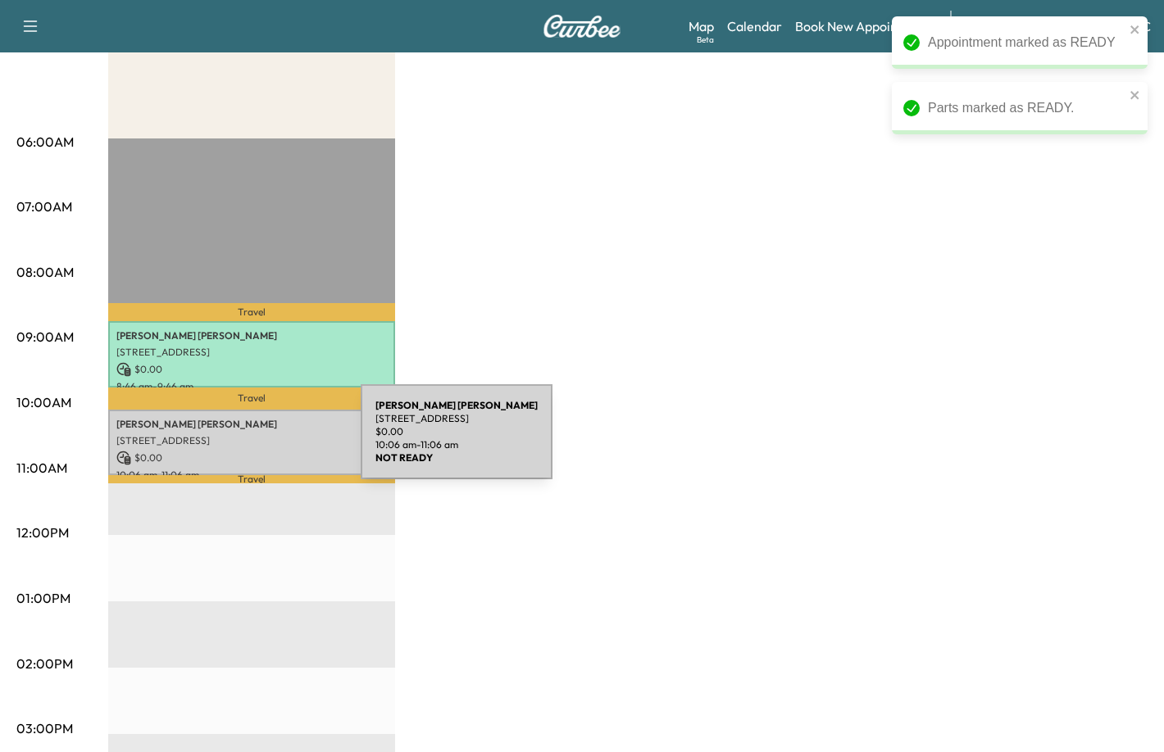
click at [238, 442] on p "[STREET_ADDRESS]" at bounding box center [251, 440] width 270 height 13
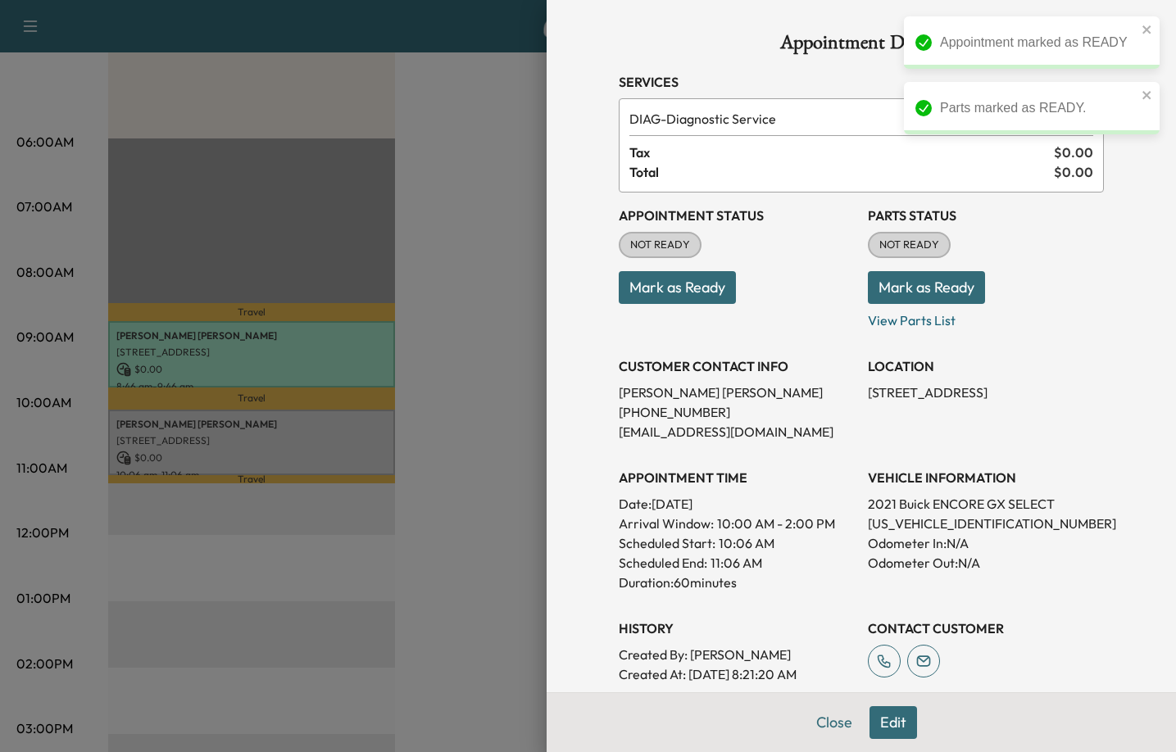
click at [661, 279] on button "Mark as Ready" at bounding box center [677, 287] width 117 height 33
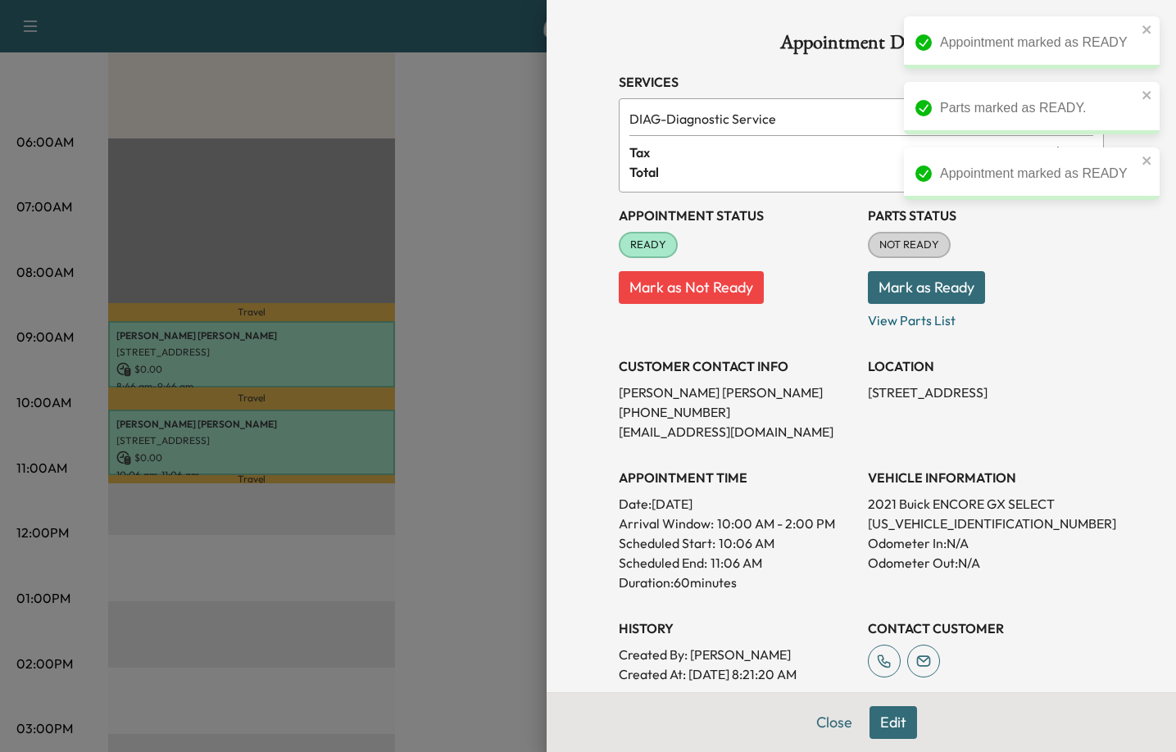
click at [911, 286] on button "Mark as Ready" at bounding box center [926, 287] width 117 height 33
click at [455, 508] on div at bounding box center [588, 376] width 1176 height 752
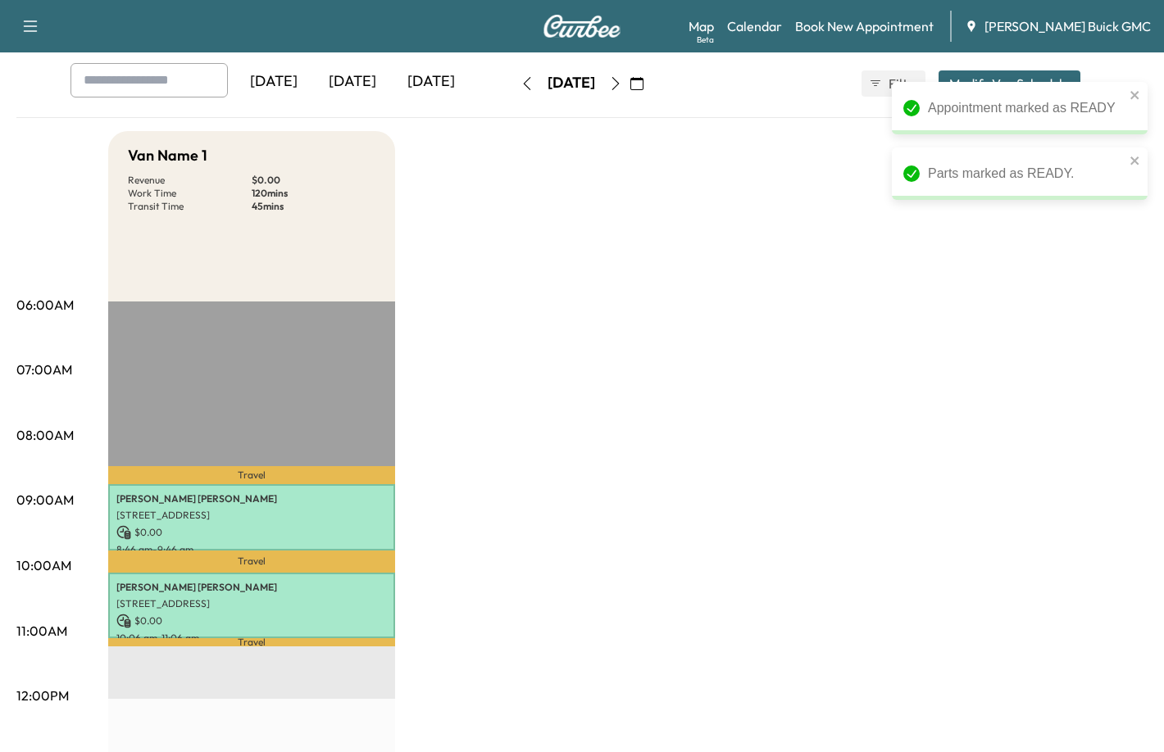
scroll to position [0, 0]
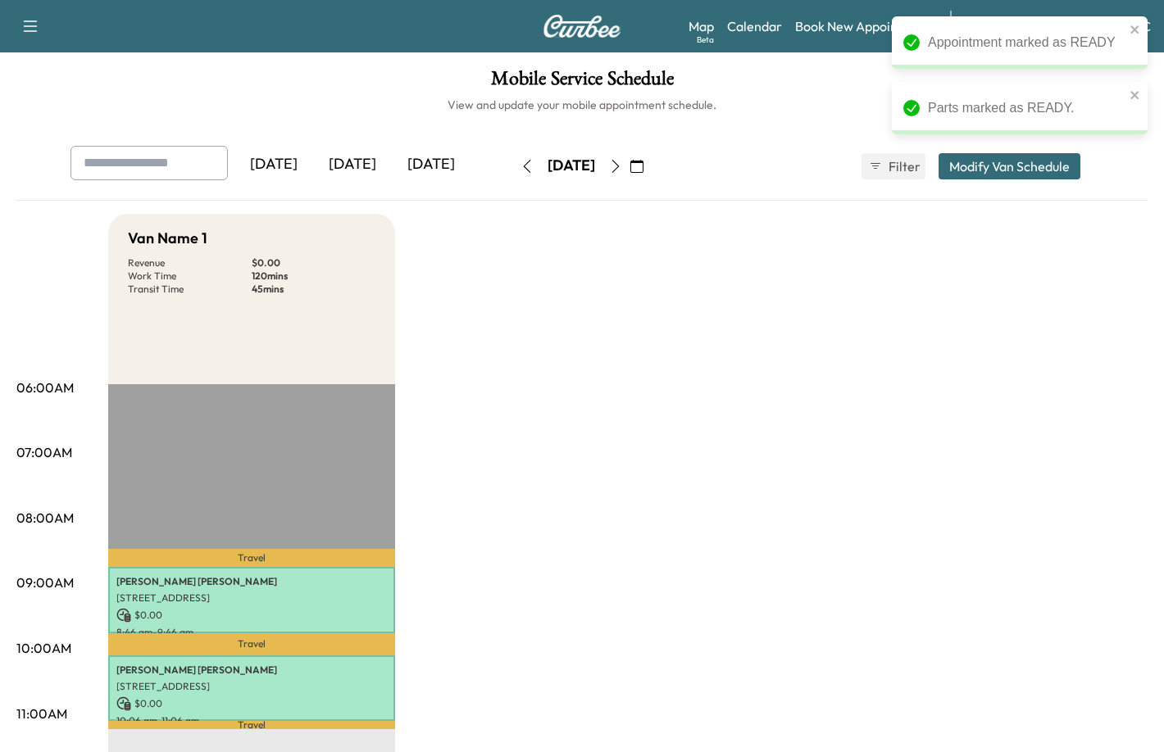
click at [456, 165] on div "[DATE]" at bounding box center [431, 165] width 79 height 38
